Goal: Transaction & Acquisition: Purchase product/service

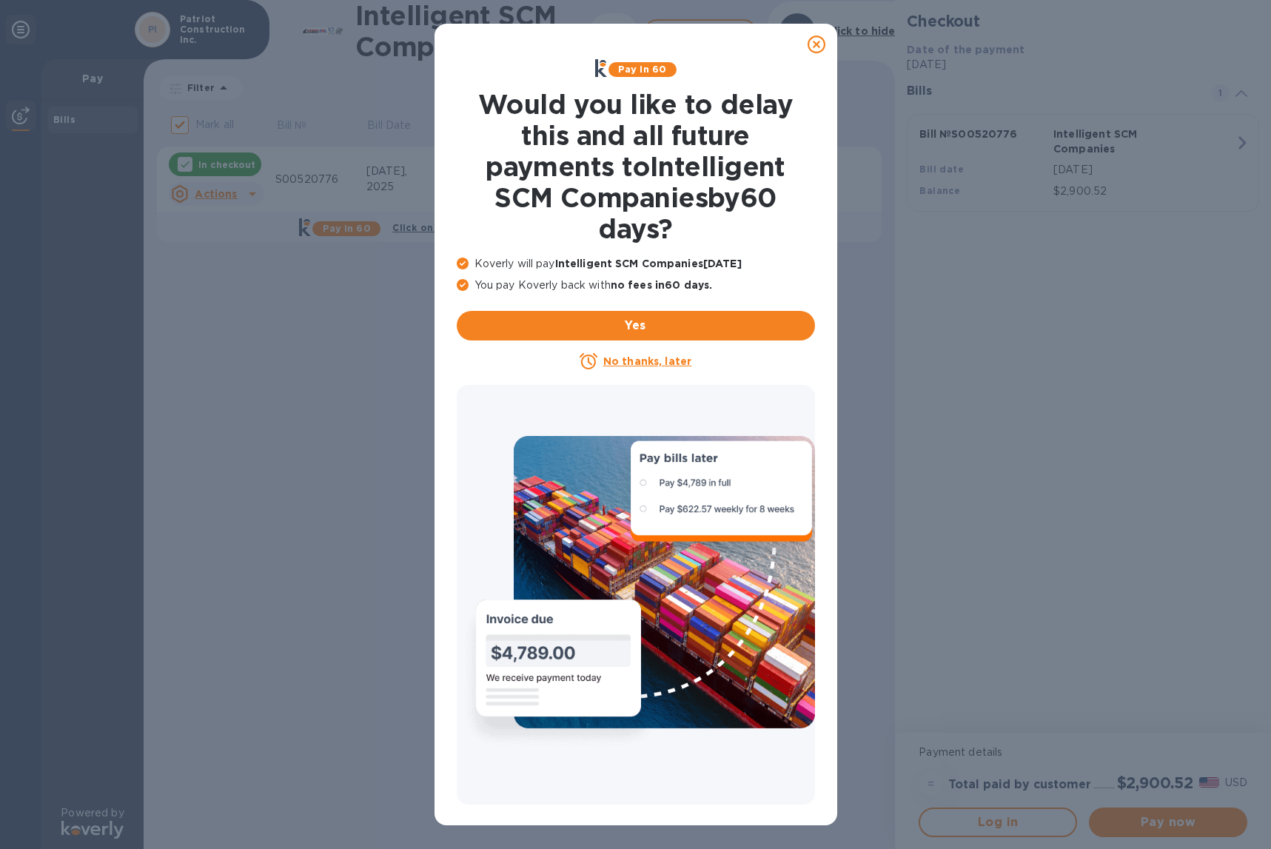
click at [645, 363] on u "No thanks, later" at bounding box center [647, 361] width 88 height 12
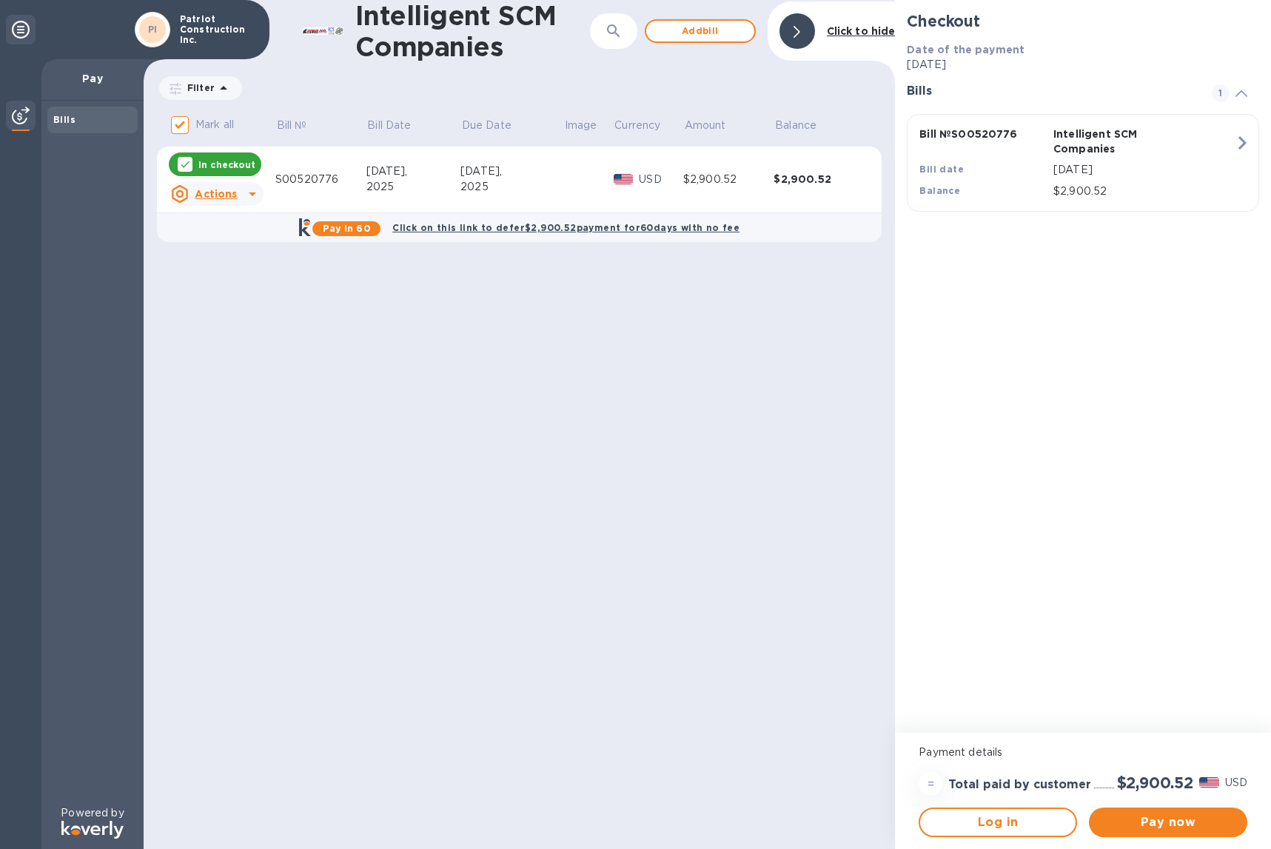
click at [227, 189] on u "Actions" at bounding box center [216, 194] width 42 height 12
click at [223, 165] on div at bounding box center [635, 424] width 1271 height 849
click at [224, 163] on p "In checkout" at bounding box center [226, 164] width 57 height 13
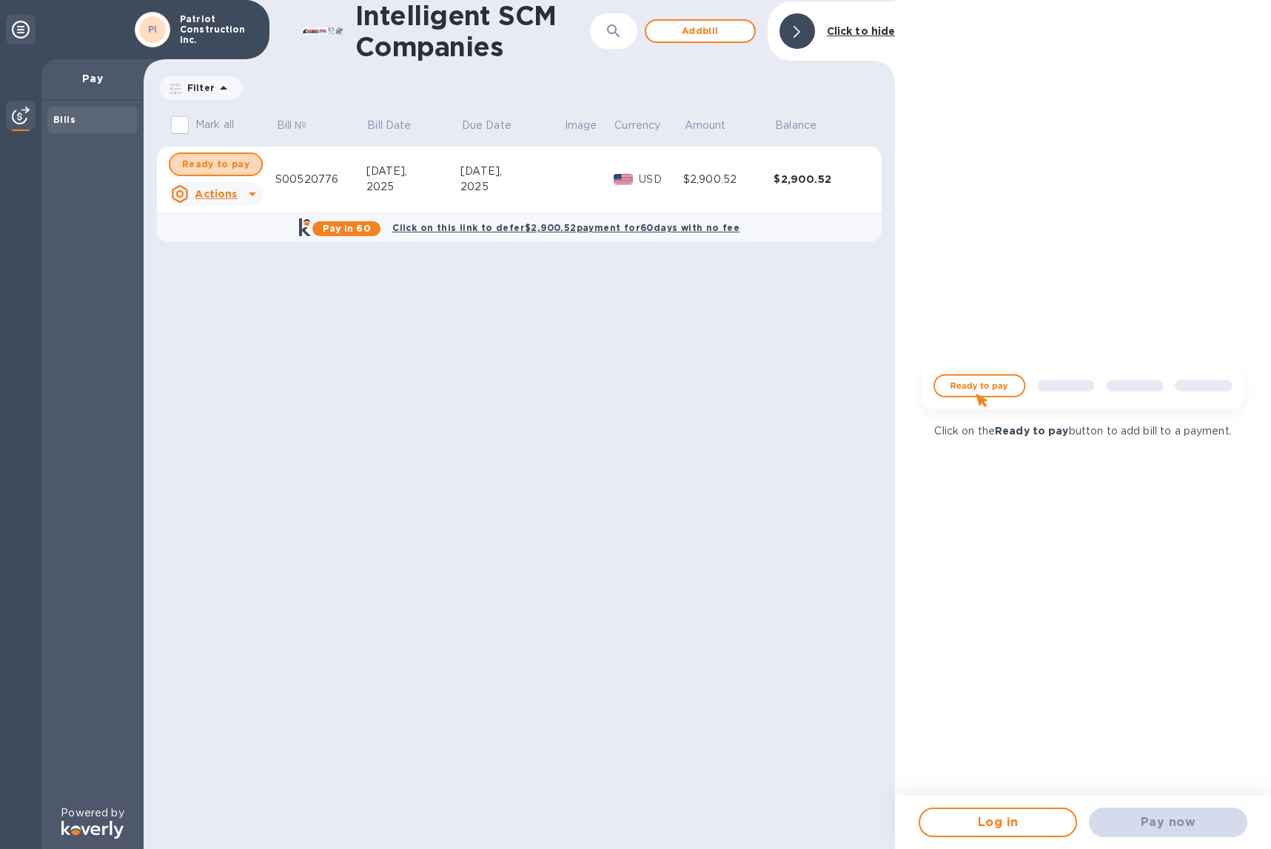
click at [224, 163] on span "Ready to pay" at bounding box center [215, 164] width 67 height 18
checkbox input "true"
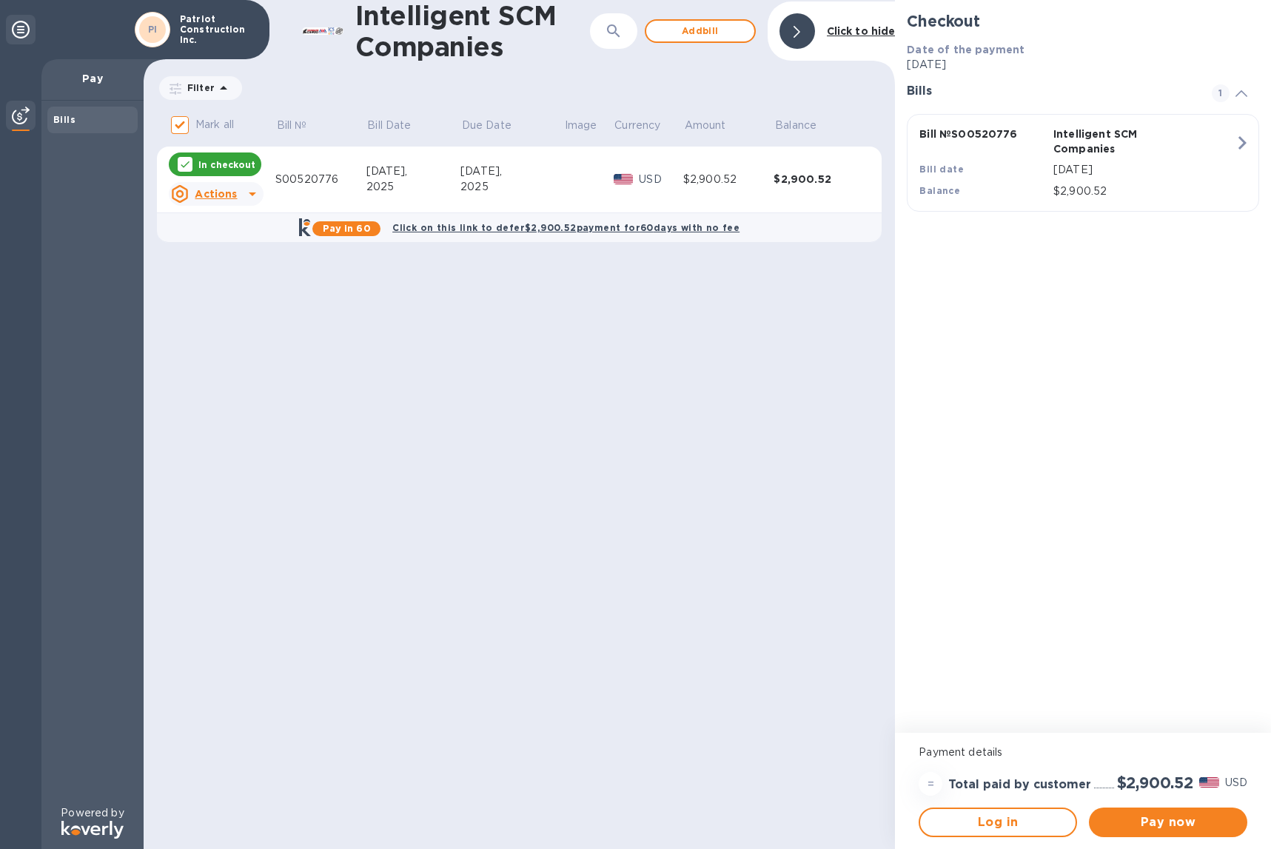
click at [574, 170] on td at bounding box center [588, 180] width 50 height 67
click at [1184, 822] on span "Pay now" at bounding box center [1168, 822] width 135 height 18
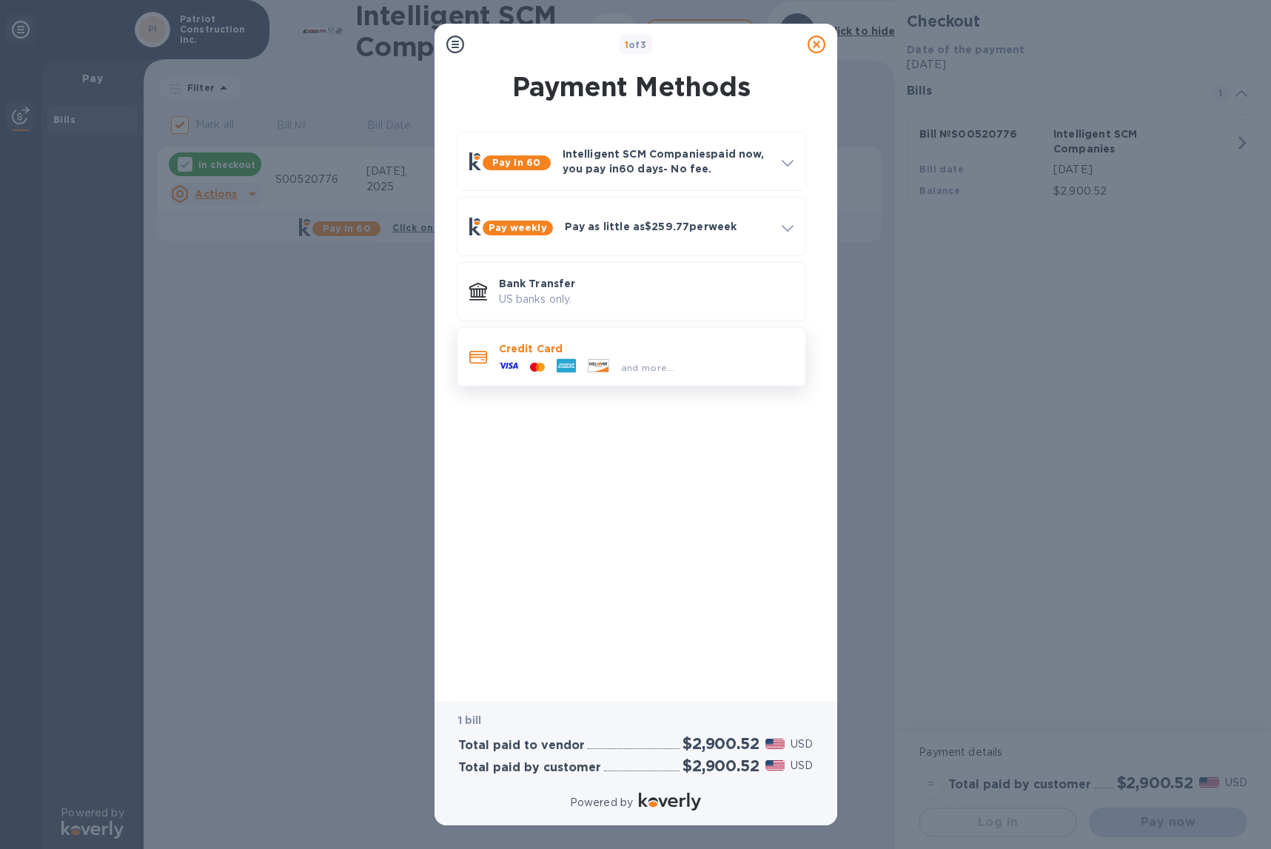
click at [574, 345] on p "Credit Card" at bounding box center [646, 348] width 295 height 15
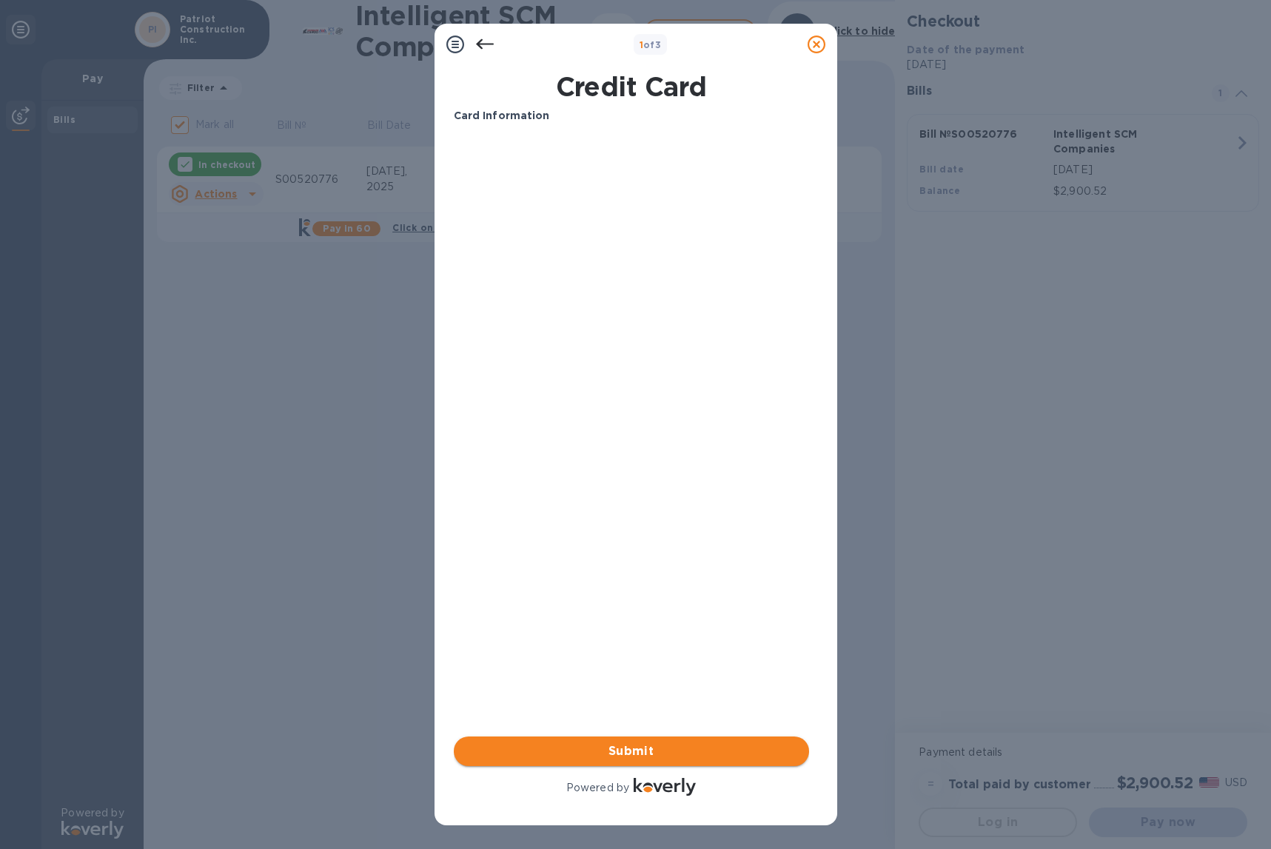
click at [549, 759] on span "Submit" at bounding box center [632, 751] width 332 height 18
